Goal: Task Accomplishment & Management: Understand process/instructions

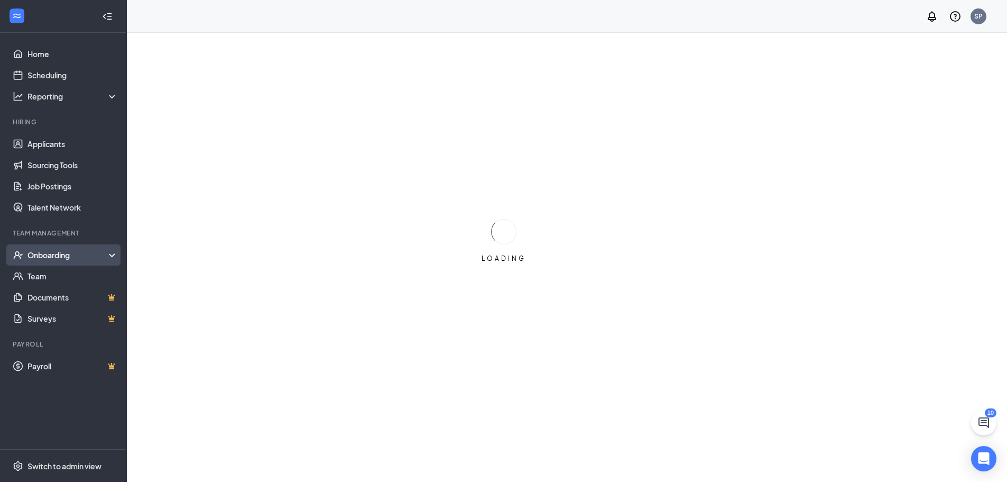
click at [68, 252] on div "Onboarding" at bounding box center [67, 255] width 81 height 11
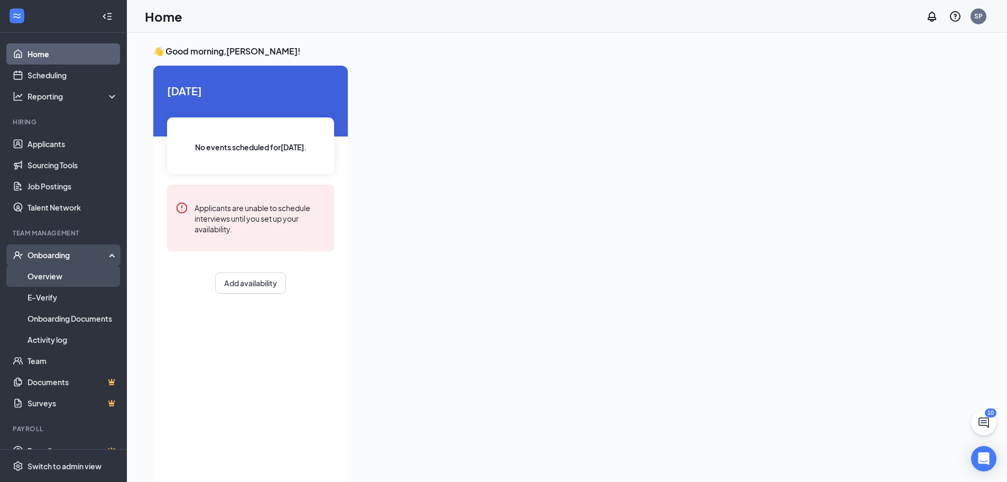
click at [58, 273] on link "Overview" at bounding box center [72, 275] width 90 height 21
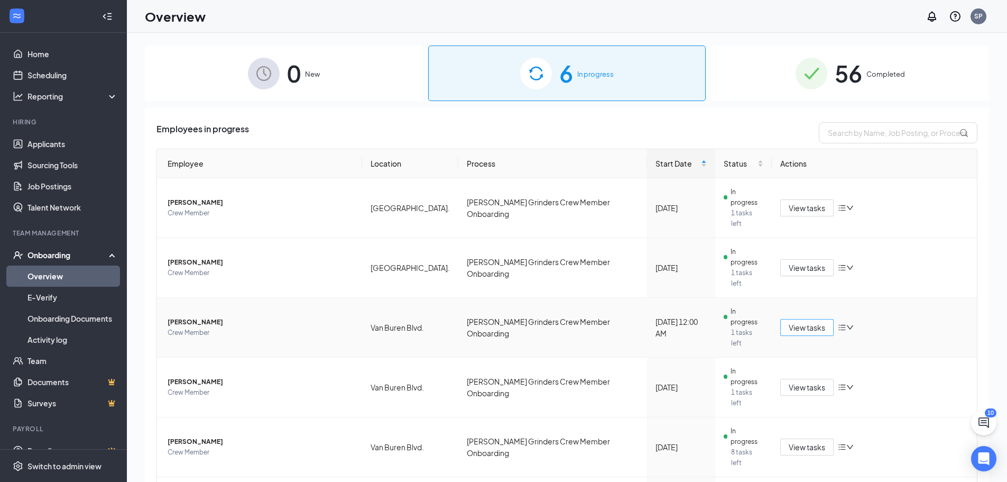
click at [808, 321] on span "View tasks" at bounding box center [807, 327] width 36 height 12
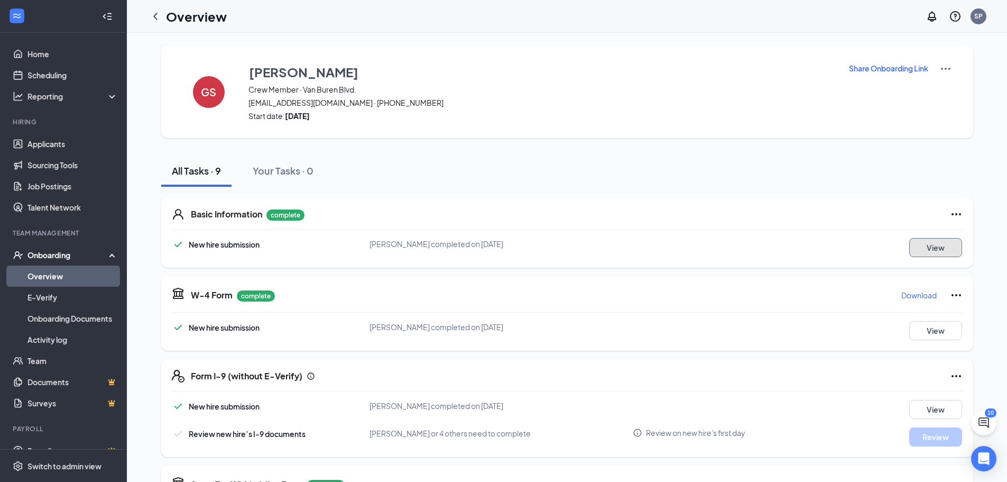
click at [919, 247] on button "View" at bounding box center [935, 247] width 53 height 19
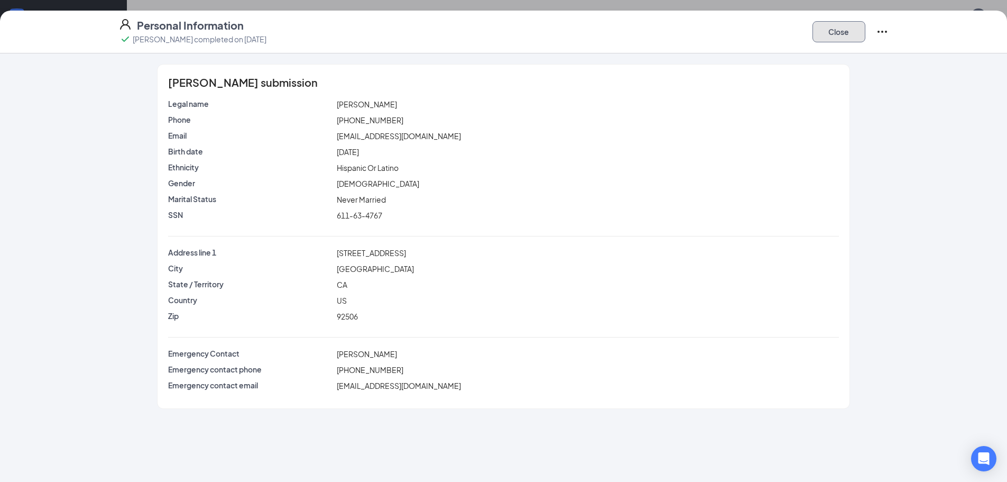
click at [845, 34] on button "Close" at bounding box center [838, 31] width 53 height 21
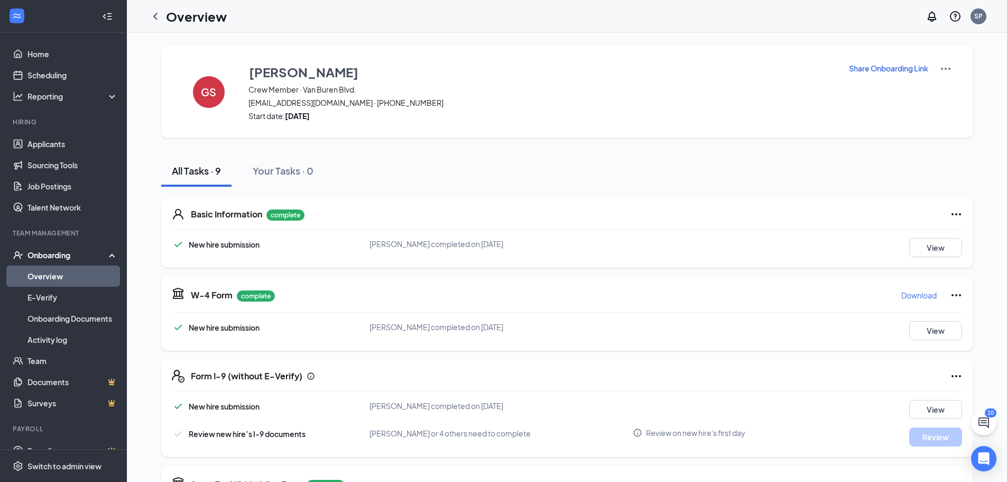
click at [921, 293] on p "Download" at bounding box center [918, 295] width 35 height 11
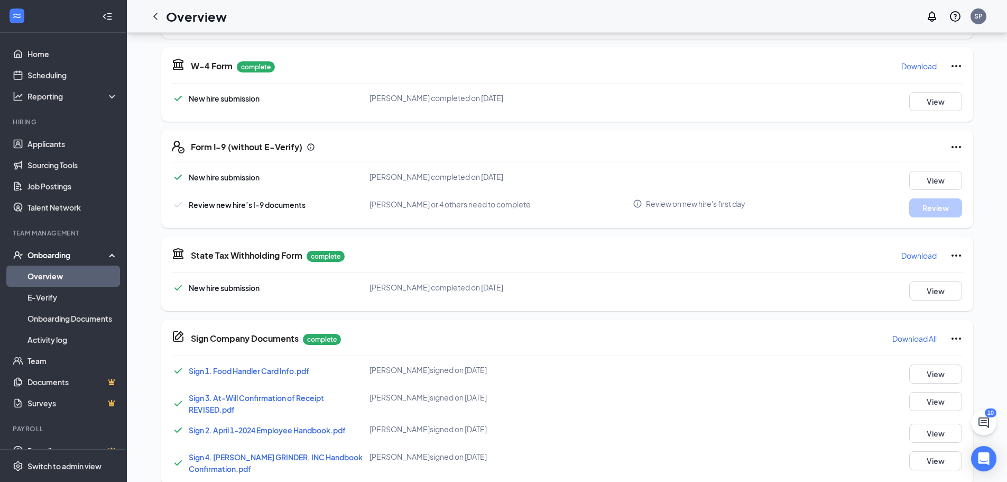
scroll to position [245, 0]
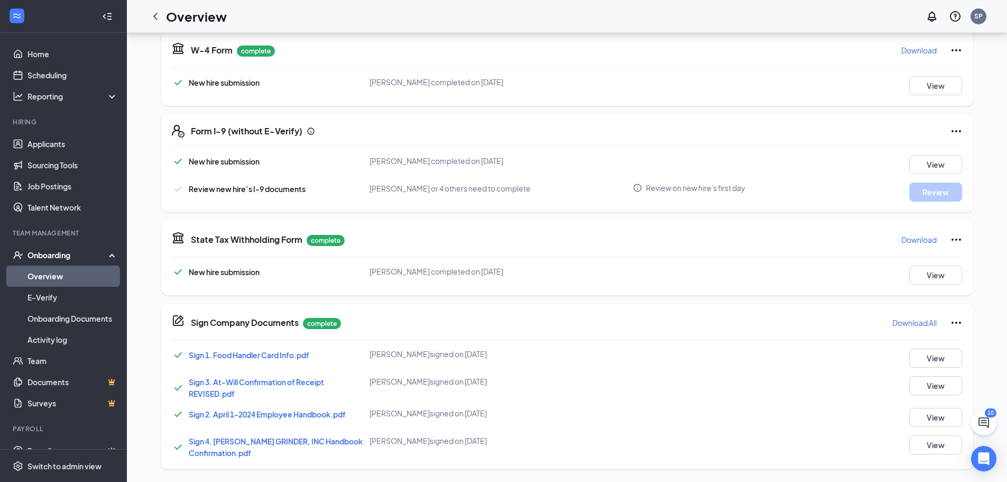
click at [918, 239] on p "Download" at bounding box center [918, 239] width 35 height 11
click at [926, 390] on button "View" at bounding box center [935, 385] width 53 height 19
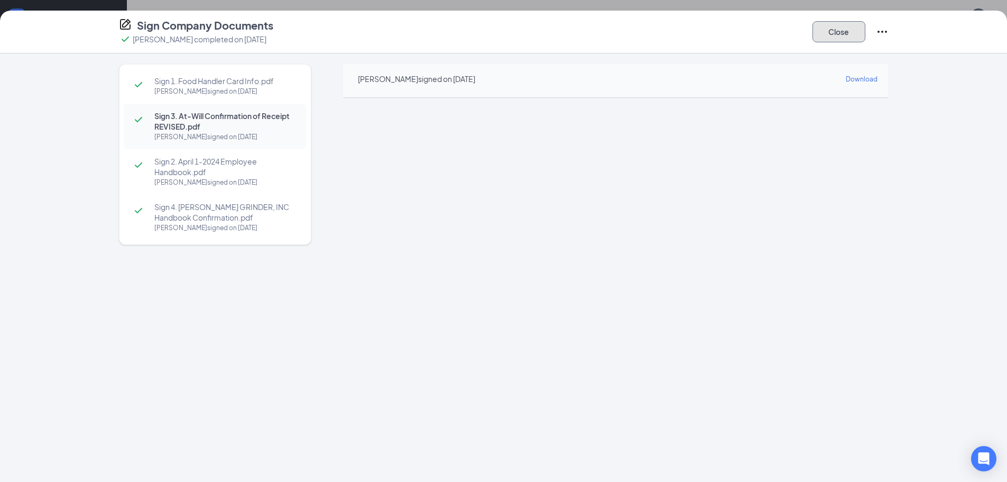
click at [839, 24] on button "Close" at bounding box center [838, 31] width 53 height 21
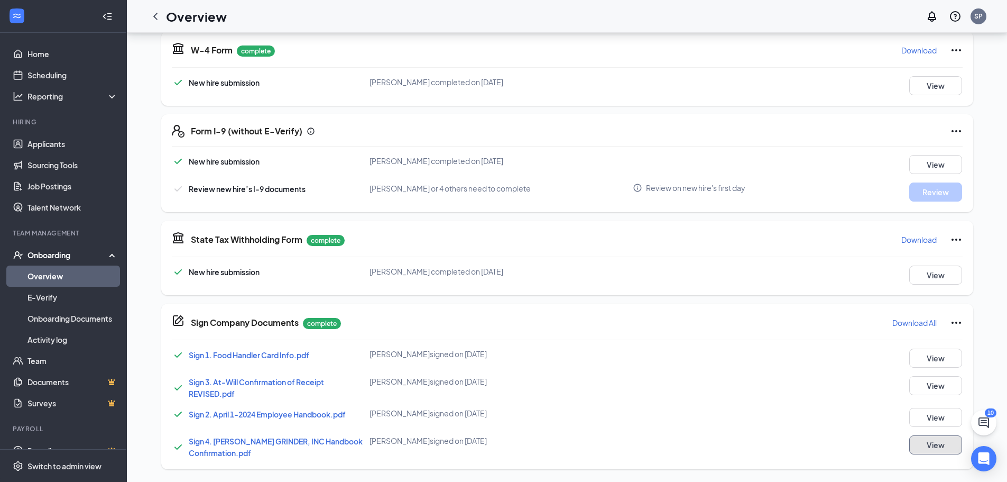
click at [922, 445] on button "View" at bounding box center [935, 444] width 53 height 19
